Goal: Obtain resource: Download file/media

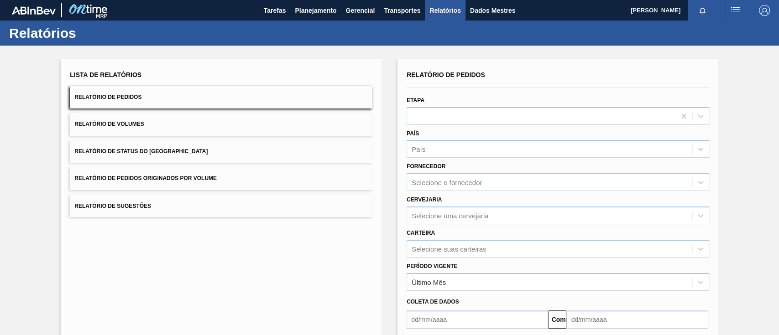
click at [249, 175] on button "Relatório de Pedidos Originados por Volume" at bounding box center [221, 178] width 303 height 22
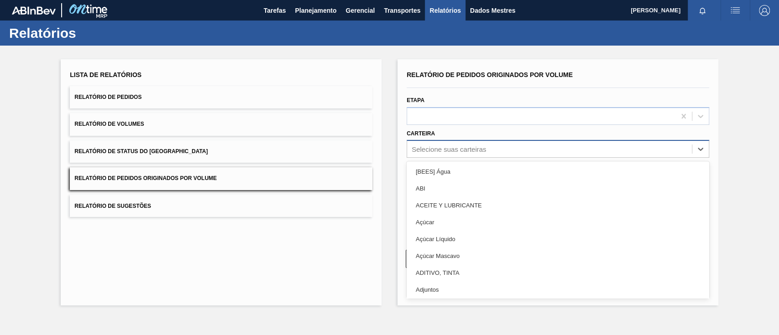
click at [478, 147] on font "Selecione suas carteiras" at bounding box center [449, 150] width 74 height 8
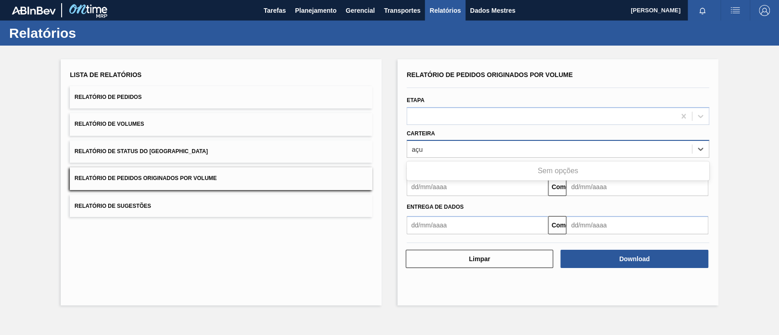
type input "aç"
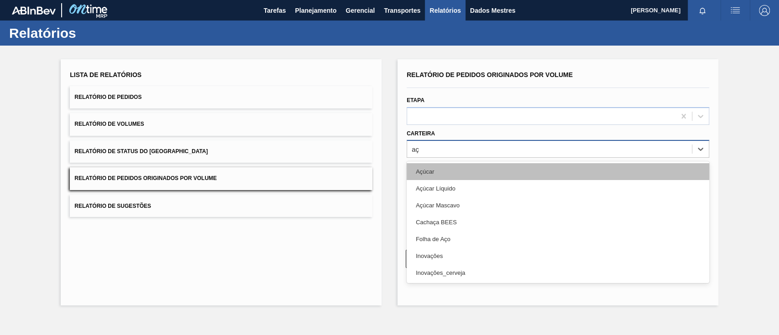
click at [465, 177] on div "Açúcar" at bounding box center [558, 171] width 303 height 17
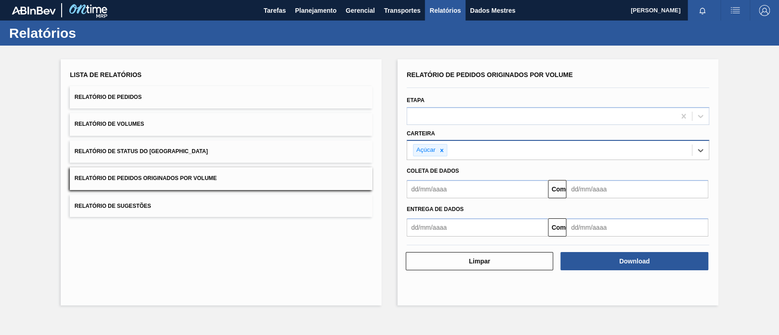
click at [464, 197] on input "text" at bounding box center [477, 189] width 141 height 18
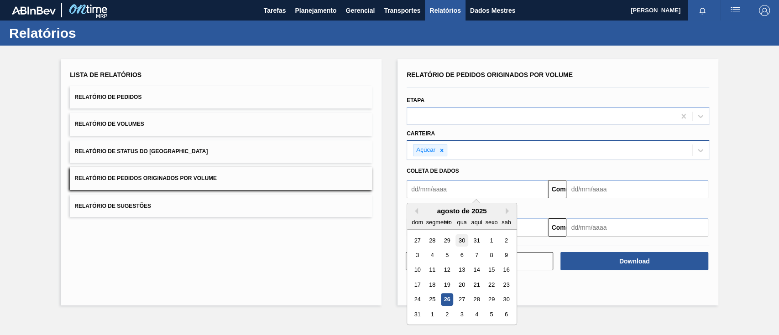
type input "[DATE]"
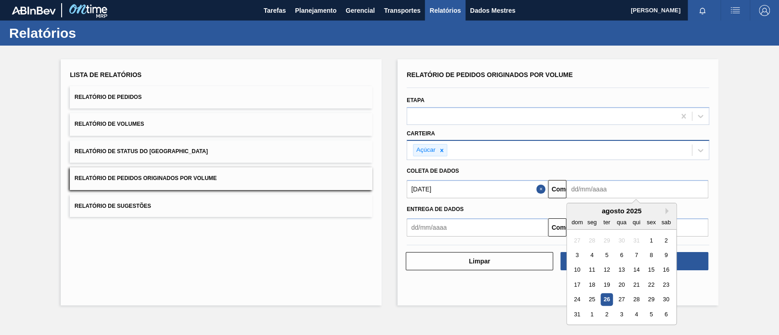
click at [584, 183] on input "text" at bounding box center [636, 189] width 141 height 18
click at [584, 251] on font "30" at bounding box center [666, 300] width 6 height 7
type input "[DATE]"
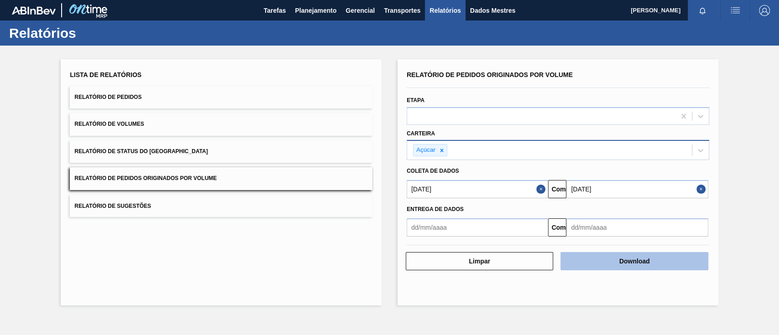
click at [584, 251] on font "Download" at bounding box center [634, 261] width 31 height 7
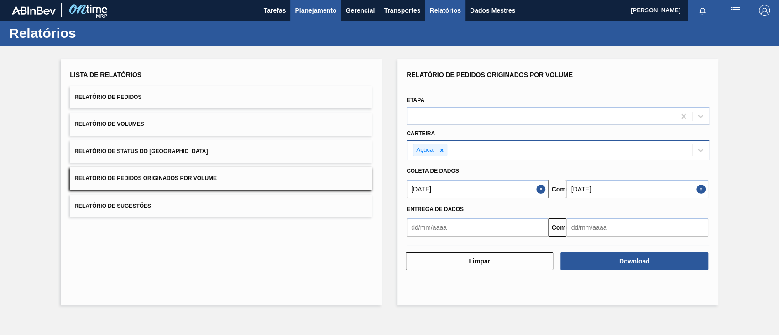
click at [310, 9] on font "Planejamento" at bounding box center [316, 10] width 42 height 7
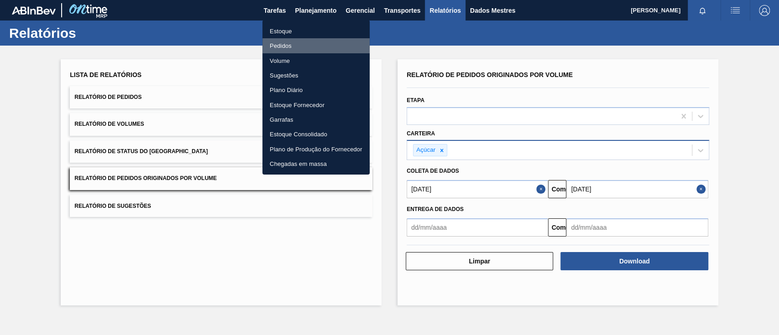
click at [286, 41] on font "Pedidos" at bounding box center [281, 45] width 22 height 9
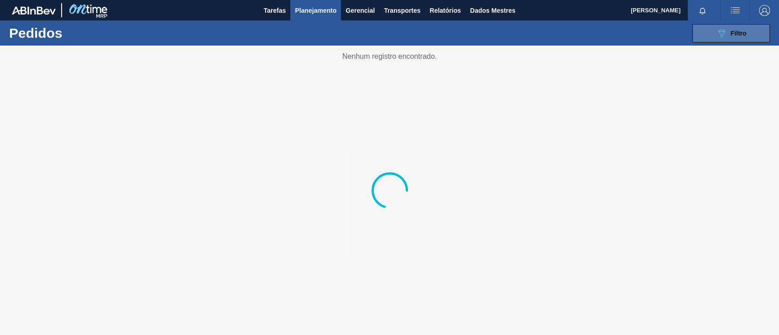
click at [584, 31] on icon "089F7B8B-B2A5-4AFE-B5C0-19BA573D28AC" at bounding box center [721, 33] width 11 height 11
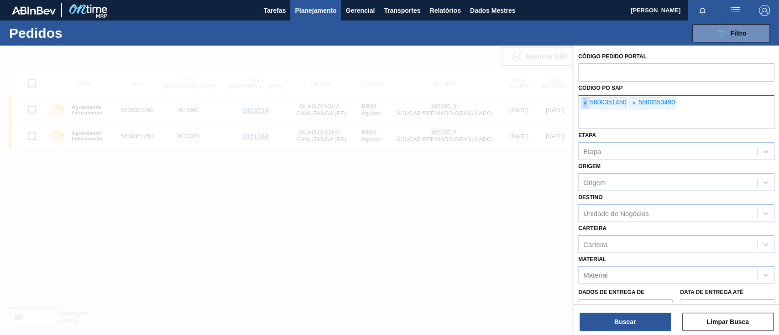
click at [584, 102] on font "×" at bounding box center [585, 102] width 4 height 7
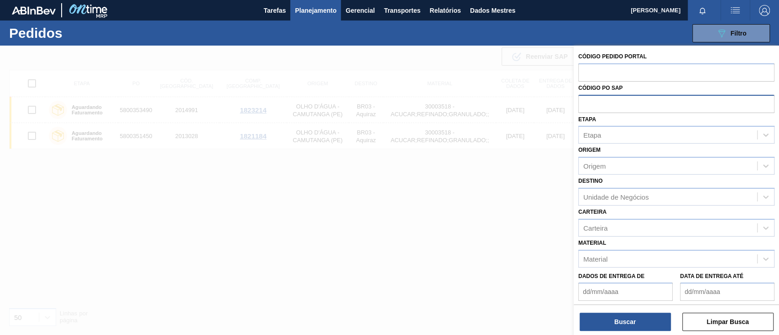
paste input "text"
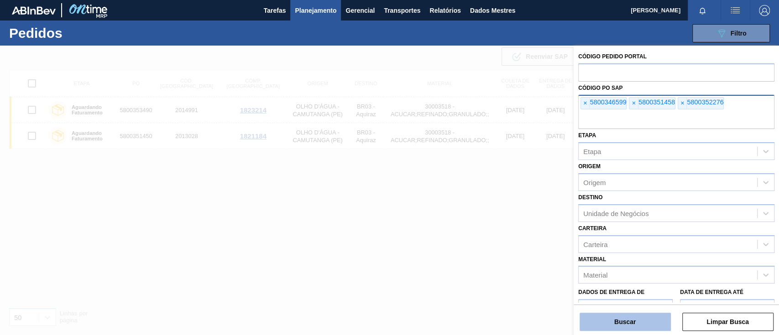
click at [584, 251] on font "Buscar" at bounding box center [624, 322] width 21 height 7
